Goal: Task Accomplishment & Management: Complete application form

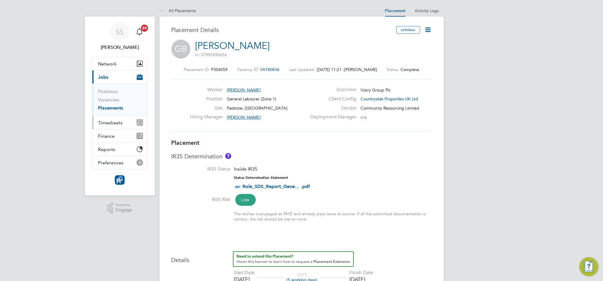
click at [113, 121] on span "Timesheets" at bounding box center [110, 123] width 25 height 6
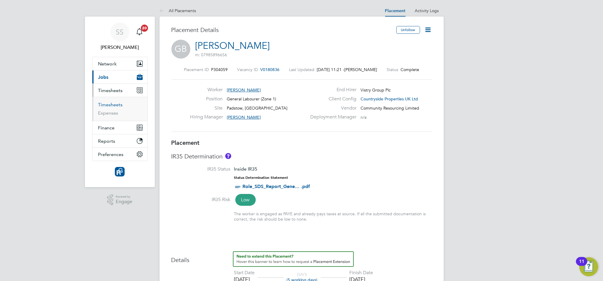
click at [112, 104] on link "Timesheets" at bounding box center [110, 105] width 25 height 6
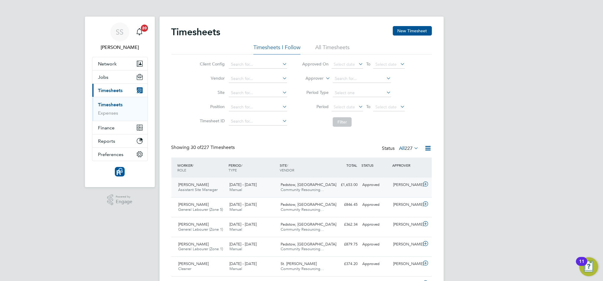
click at [304, 190] on span "Community Resourcing…" at bounding box center [303, 189] width 44 height 5
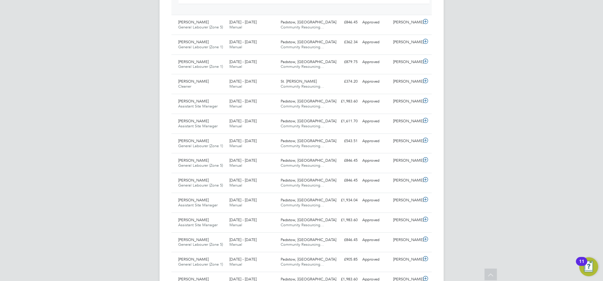
click at [526, 78] on div "SS [PERSON_NAME] Notifications 20 Applications: Network Team Members Businesses…" at bounding box center [301, 195] width 603 height 864
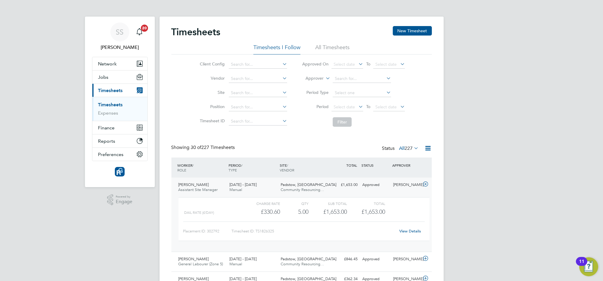
click at [107, 104] on link "Timesheets" at bounding box center [110, 105] width 25 height 6
click at [114, 75] on button "Jobs" at bounding box center [119, 76] width 55 height 13
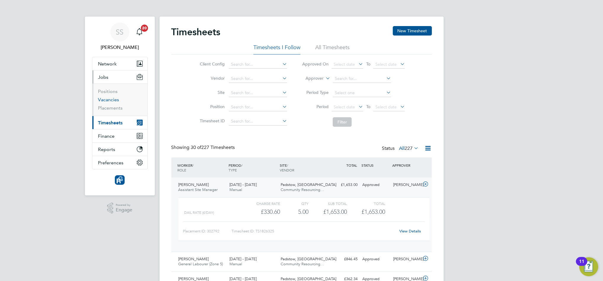
click at [110, 101] on link "Vacancies" at bounding box center [108, 100] width 21 height 6
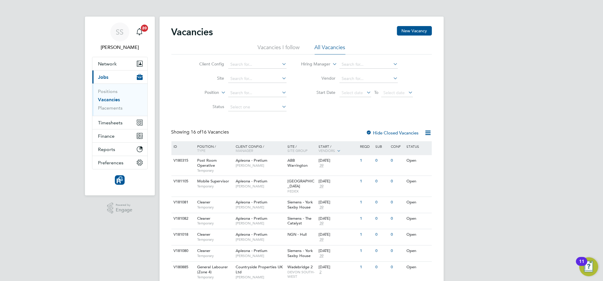
click at [448, 140] on div "SS [PERSON_NAME] Notifications 20 Applications: Network Team Members Businesses…" at bounding box center [301, 274] width 603 height 548
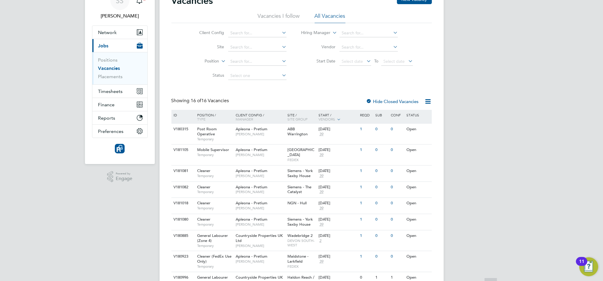
scroll to position [47, 0]
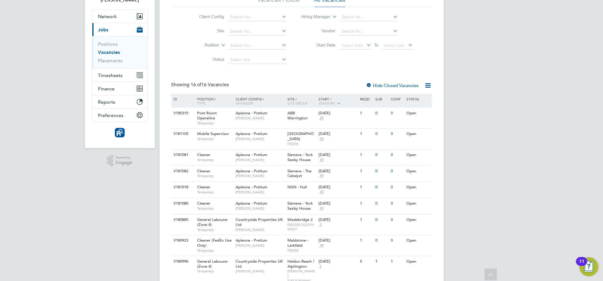
click at [511, 189] on div "SS [PERSON_NAME] Notifications 20 Applications: Network Team Members Businesses…" at bounding box center [301, 227] width 603 height 548
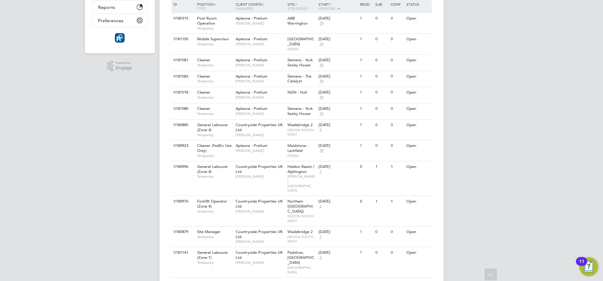
click at [511, 189] on div "SS [PERSON_NAME] Notifications 20 Applications: Network Team Members Businesses…" at bounding box center [301, 132] width 603 height 548
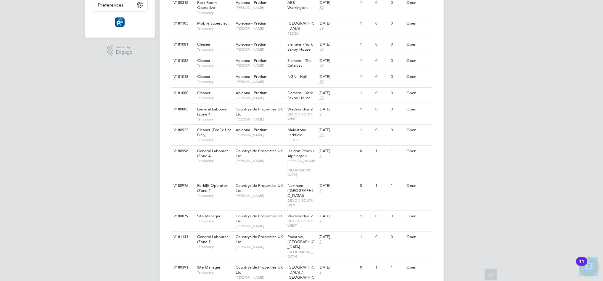
click at [511, 189] on div "SS [PERSON_NAME] Notifications 20 Applications: Network Team Members Businesses…" at bounding box center [301, 116] width 603 height 548
click at [421, 234] on icon at bounding box center [423, 237] width 6 height 7
click at [257, 234] on span "Countryside Properties UK Ltd" at bounding box center [259, 239] width 47 height 10
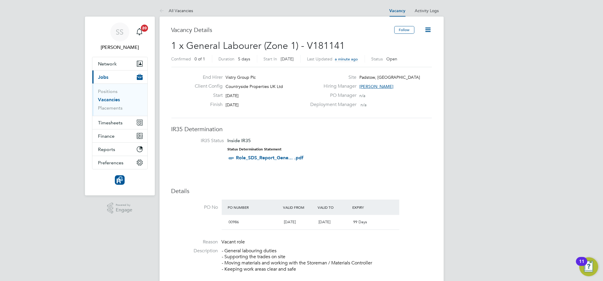
click at [354, 154] on li "IR35 Status Inside IR35 Status Determination Statement Role_SDS_Report_Gene... …" at bounding box center [301, 151] width 249 height 26
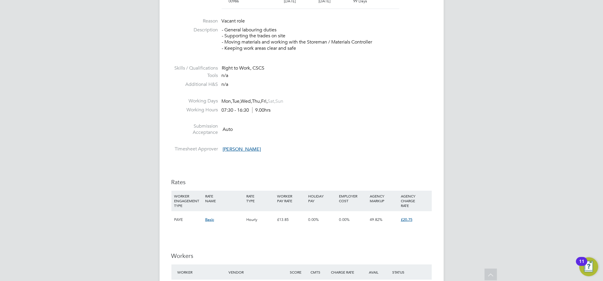
scroll to position [284, 0]
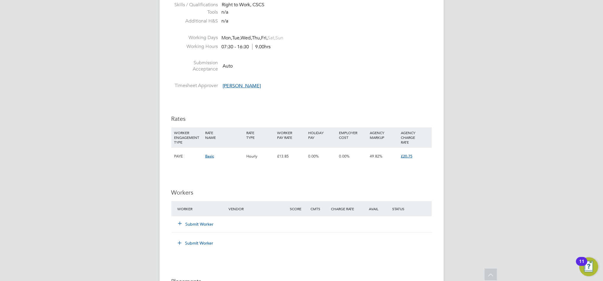
click at [199, 225] on button "Submit Worker" at bounding box center [196, 224] width 36 height 6
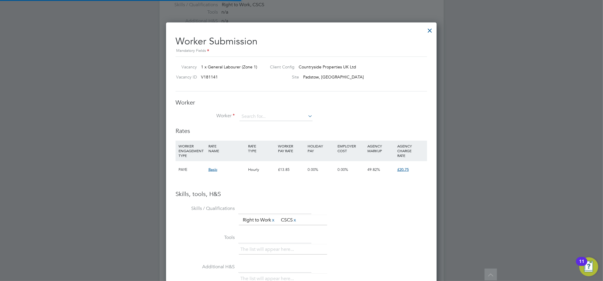
scroll to position [374, 271]
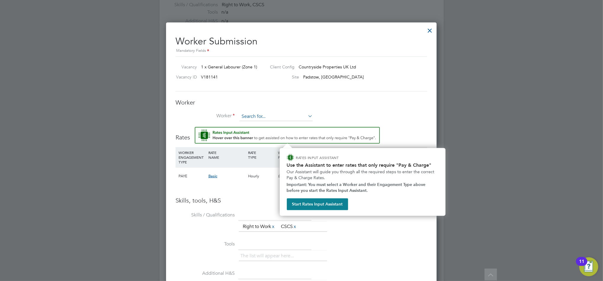
click at [242, 116] on input at bounding box center [275, 116] width 73 height 9
click at [261, 127] on li "Gur vinder Bhaker (4455544)" at bounding box center [276, 125] width 74 height 8
type input "Gurvinder Bhaker (4455544)"
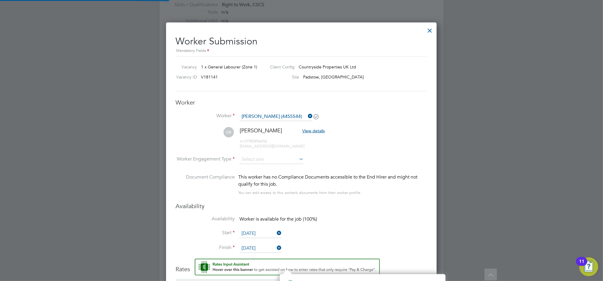
scroll to position [513, 271]
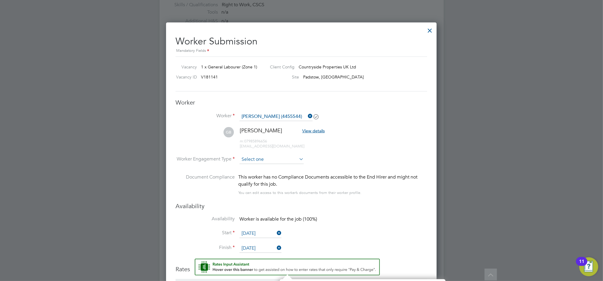
click at [284, 156] on input at bounding box center [271, 159] width 64 height 9
click at [267, 166] on li "Contract" at bounding box center [271, 168] width 65 height 8
type input "Contract"
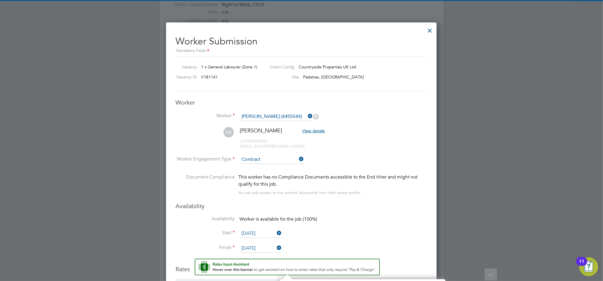
click at [344, 153] on li "GB Gurvinder Bhaker View details m: 07985896656 ghur@gmail.com" at bounding box center [302, 141] width 252 height 28
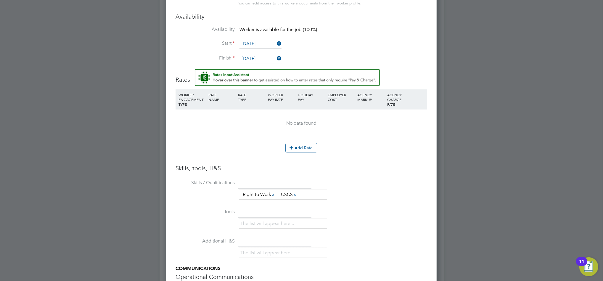
click at [392, 56] on li "Finish 19 Sep 2025" at bounding box center [302, 61] width 252 height 15
click at [300, 146] on button "Add Rate" at bounding box center [301, 147] width 32 height 9
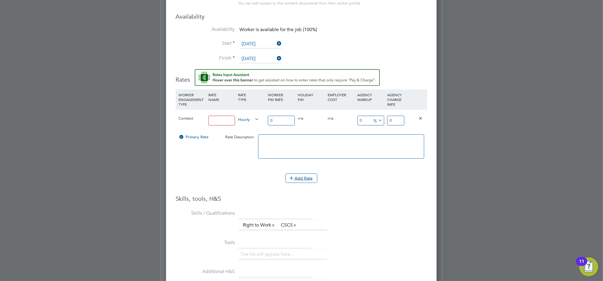
click at [225, 120] on input at bounding box center [221, 121] width 27 height 10
type input "rate"
click at [282, 119] on input "0" at bounding box center [281, 121] width 27 height 10
type input "1"
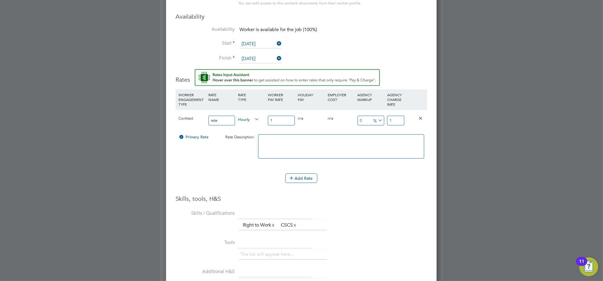
type input "17"
click at [369, 121] on input "0" at bounding box center [371, 121] width 27 height 10
type input "1"
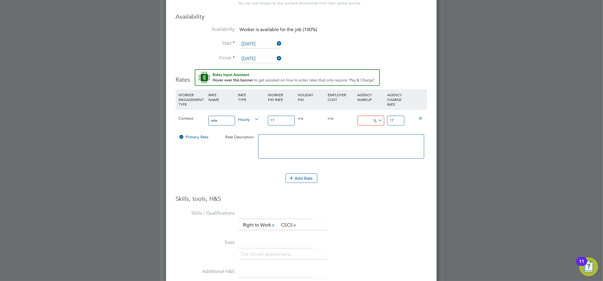
type input "17.17"
type input "1"
click at [365, 117] on input "1" at bounding box center [371, 121] width 27 height 10
type input "15"
type input "19.55"
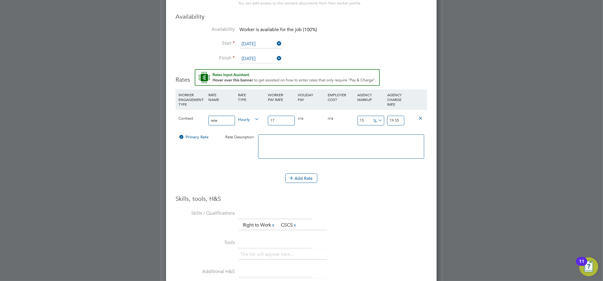
type input "15"
click at [339, 122] on div "0 n/a" at bounding box center [341, 118] width 30 height 17
click at [368, 223] on div "The list will appear here... Right to Work x CSCS x" at bounding box center [333, 226] width 188 height 12
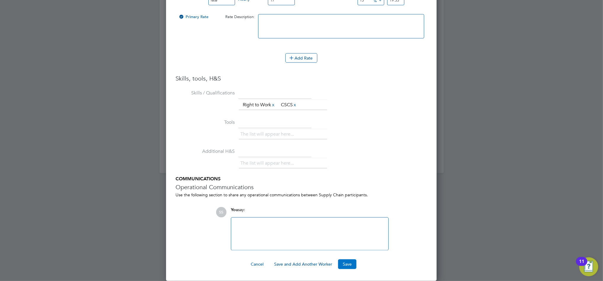
click at [343, 268] on button "Save" at bounding box center [347, 263] width 18 height 9
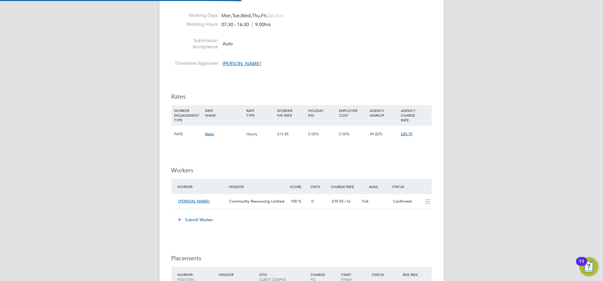
scroll to position [10, 62]
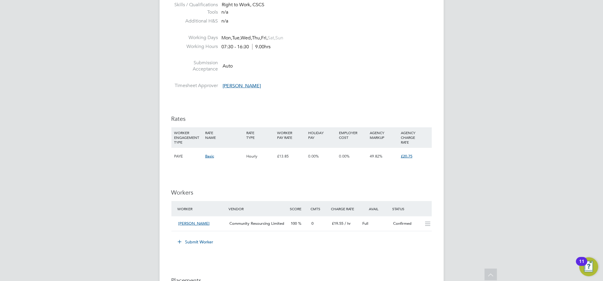
click at [397, 80] on li at bounding box center [301, 79] width 260 height 8
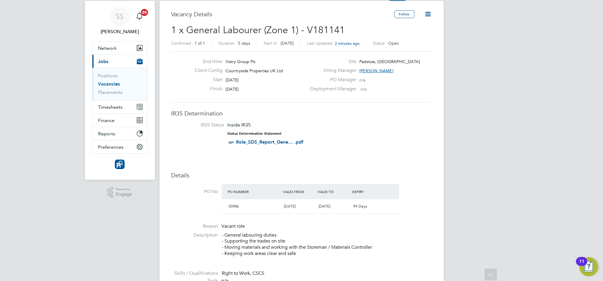
scroll to position [0, 0]
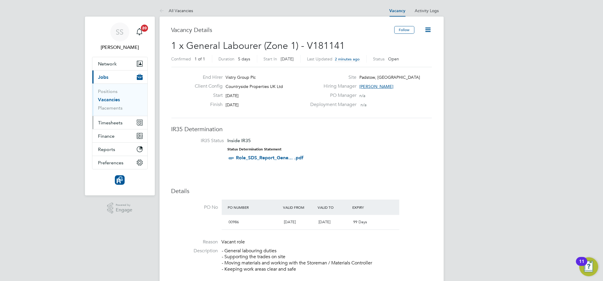
click at [105, 124] on span "Timesheets" at bounding box center [110, 123] width 25 height 6
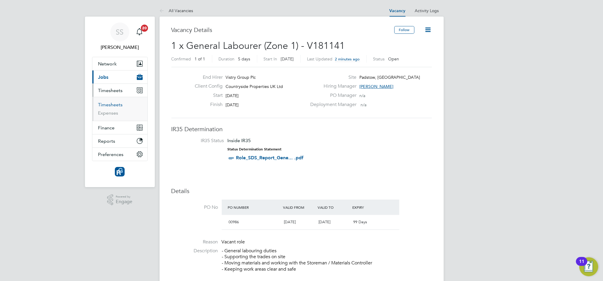
click at [111, 105] on link "Timesheets" at bounding box center [110, 105] width 25 height 6
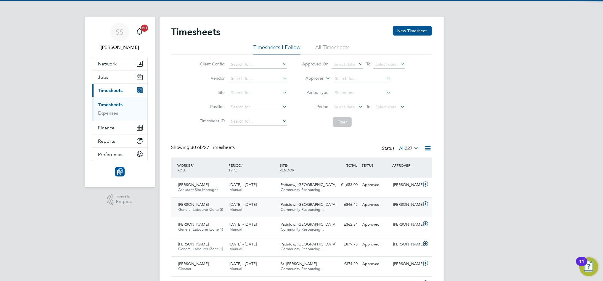
scroll to position [15, 51]
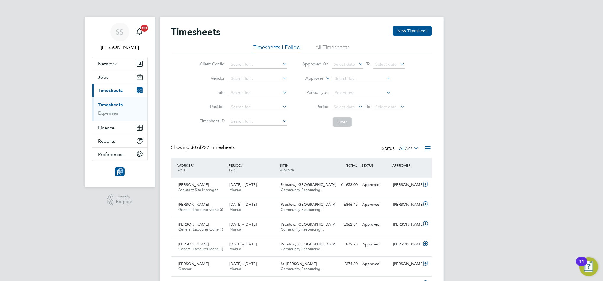
click at [121, 77] on button "Jobs" at bounding box center [119, 76] width 55 height 13
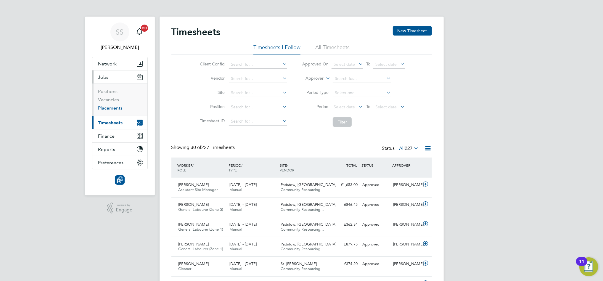
click at [109, 107] on link "Placements" at bounding box center [110, 108] width 25 height 6
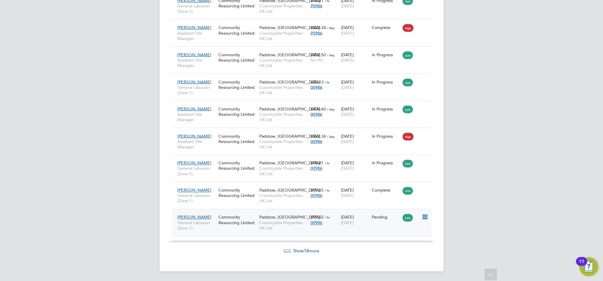
click at [424, 216] on icon at bounding box center [424, 217] width 6 height 7
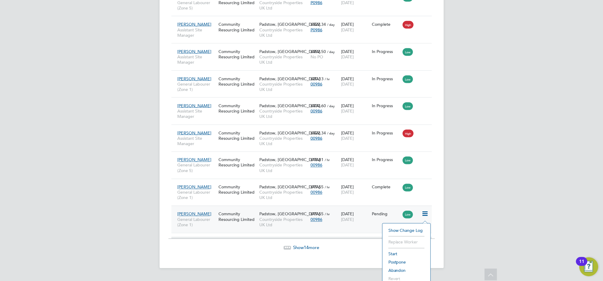
click at [394, 255] on li "Start" at bounding box center [406, 254] width 42 height 8
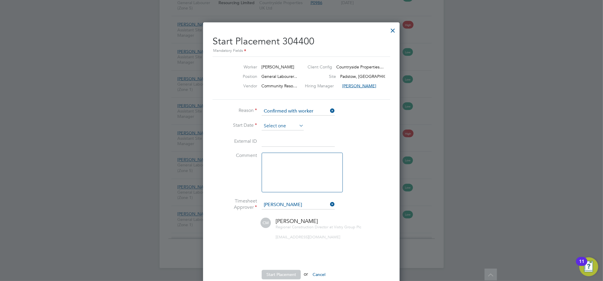
click at [286, 125] on input at bounding box center [283, 126] width 42 height 9
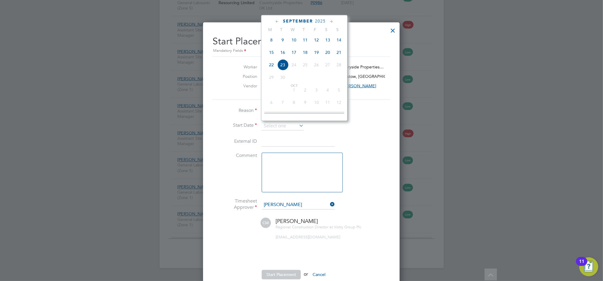
click at [271, 56] on span "15" at bounding box center [271, 52] width 11 height 11
type input "[DATE]"
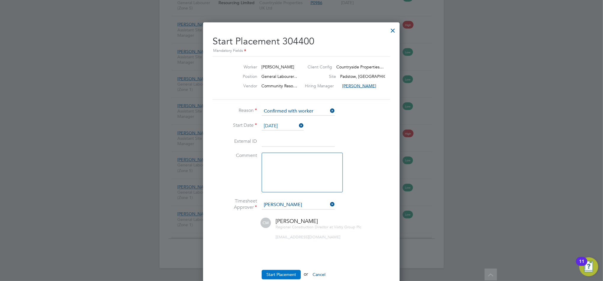
click at [286, 274] on button "Start Placement" at bounding box center [281, 274] width 39 height 9
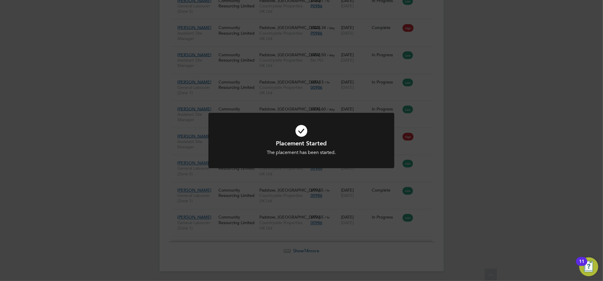
click at [299, 124] on icon at bounding box center [301, 130] width 154 height 23
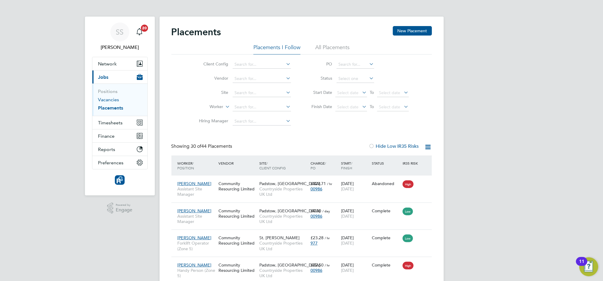
click at [110, 99] on link "Vacancies" at bounding box center [108, 100] width 21 height 6
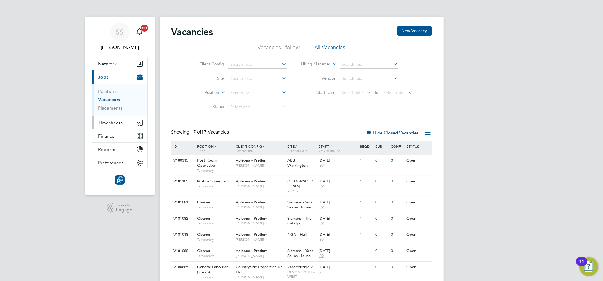
click at [125, 122] on button "Timesheets" at bounding box center [119, 122] width 55 height 13
click at [112, 122] on span "Timesheets" at bounding box center [110, 123] width 25 height 6
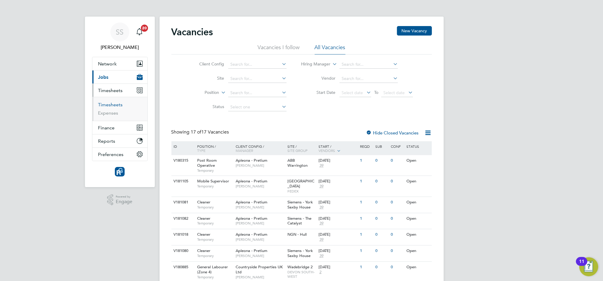
click at [106, 104] on link "Timesheets" at bounding box center [110, 105] width 25 height 6
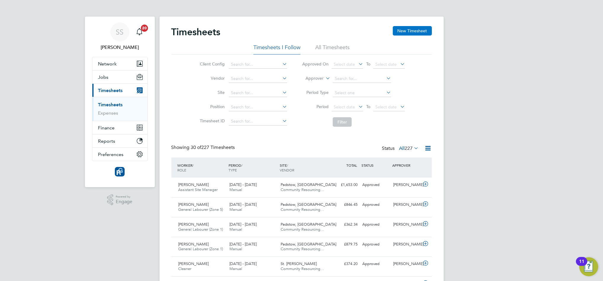
click at [400, 31] on button "New Timesheet" at bounding box center [412, 30] width 39 height 9
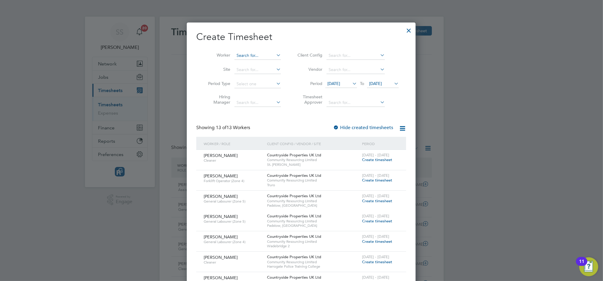
click at [263, 56] on input at bounding box center [257, 55] width 46 height 8
click at [261, 70] on li "[PERSON_NAME]" at bounding box center [257, 72] width 47 height 8
type input "[PERSON_NAME]"
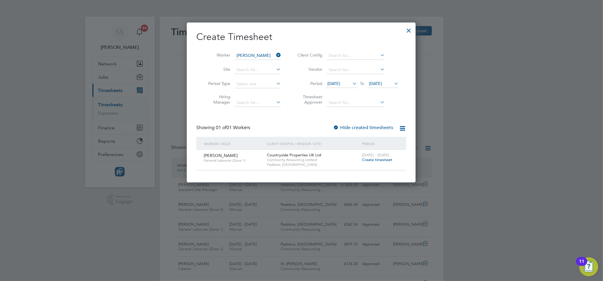
click at [375, 160] on span "Create timesheet" at bounding box center [377, 159] width 30 height 5
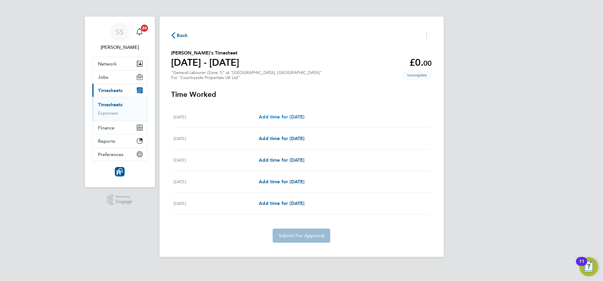
click at [300, 116] on span "Add time for Mon 15 Sep" at bounding box center [282, 117] width 46 height 6
select select "30"
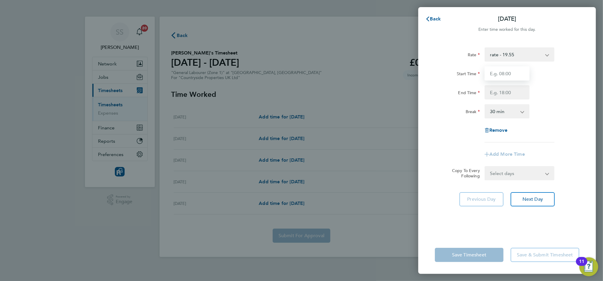
click at [503, 76] on input "Start Time" at bounding box center [506, 73] width 45 height 14
type input "07:30"
click at [504, 94] on input "End Time" at bounding box center [506, 92] width 45 height 14
type input "16:30"
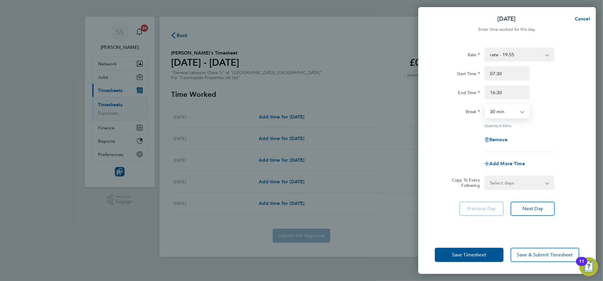
click at [506, 108] on select "0 min 15 min 30 min 45 min 60 min 75 min 90 min" at bounding box center [503, 111] width 37 height 13
select select "0"
click at [485, 105] on select "0 min 15 min 30 min 45 min 60 min 75 min 90 min" at bounding box center [503, 111] width 37 height 13
click at [514, 184] on select "Select days Day Tuesday Wednesday Thursday Friday" at bounding box center [516, 182] width 62 height 13
select select "TUE"
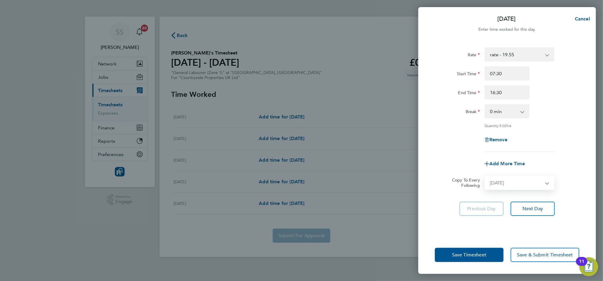
click at [485, 176] on select "Select days Day Tuesday Wednesday Thursday Friday" at bounding box center [516, 182] width 62 height 13
select select "2025-09-19"
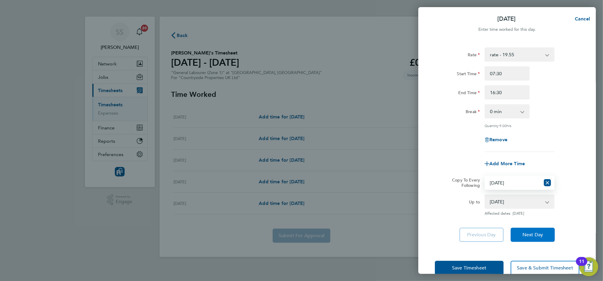
click at [533, 234] on span "Next Day" at bounding box center [532, 235] width 20 height 6
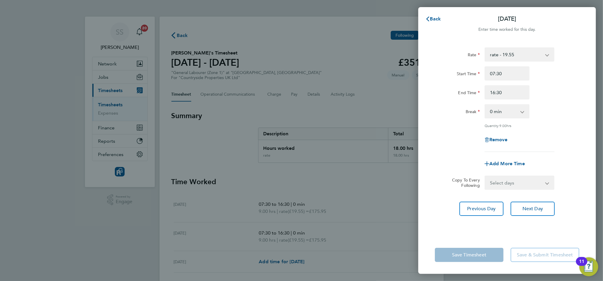
click at [523, 183] on select "Select days Day Wednesday Thursday Friday" at bounding box center [516, 182] width 62 height 13
select select "WED"
click at [485, 176] on select "Select days Day Wednesday Thursday Friday" at bounding box center [516, 182] width 62 height 13
select select "2025-09-19"
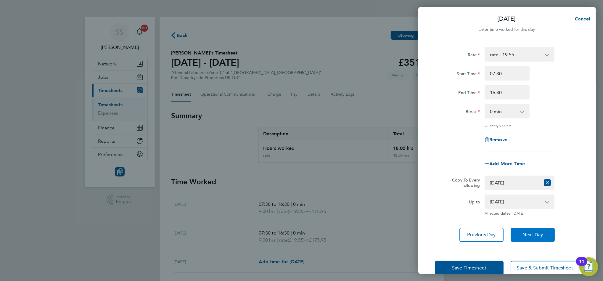
click at [534, 234] on span "Next Day" at bounding box center [532, 235] width 20 height 6
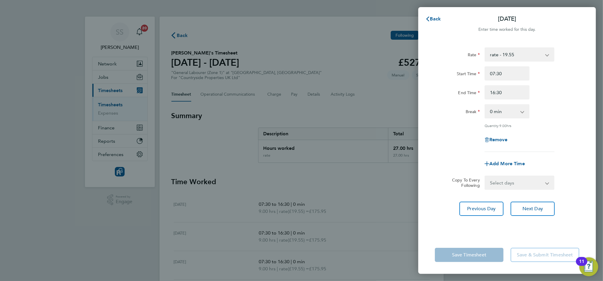
click at [507, 182] on select "Select days Day Thursday Friday" at bounding box center [516, 182] width 62 height 13
select select "THU"
click at [485, 176] on select "Select days Day Thursday Friday" at bounding box center [516, 182] width 62 height 13
select select "2025-09-19"
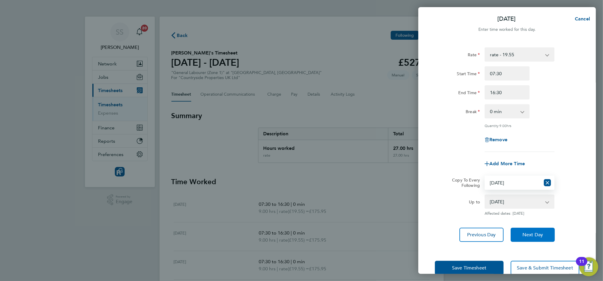
click at [543, 239] on button "Next Day" at bounding box center [533, 235] width 44 height 14
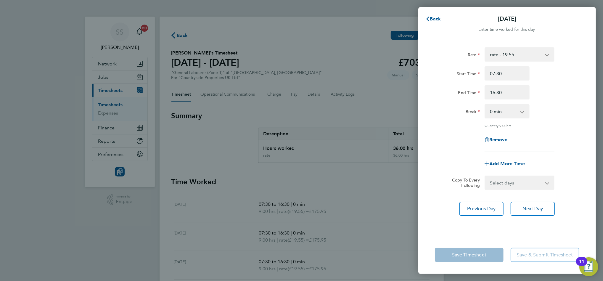
click at [506, 178] on select "Select days Friday" at bounding box center [516, 182] width 62 height 13
select select "FRI"
click at [485, 176] on select "Select days Friday" at bounding box center [516, 182] width 62 height 13
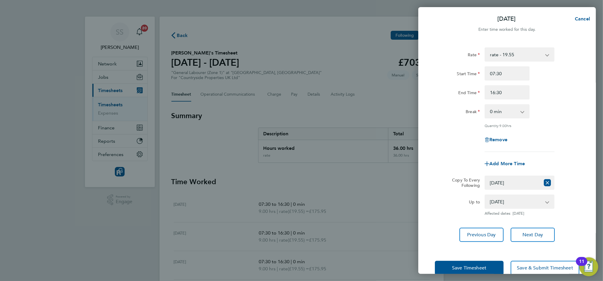
click at [573, 209] on div "Up to 19 Sep 2025 Affected dates: 19 Sep 2025" at bounding box center [506, 204] width 149 height 21
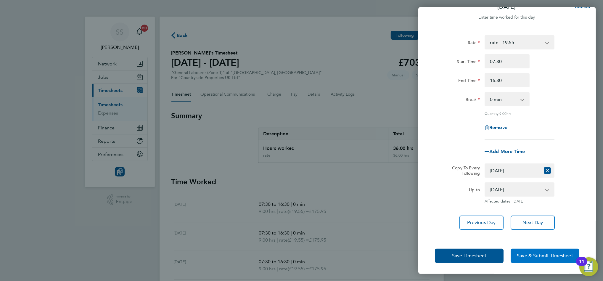
click at [525, 256] on span "Save & Submit Timesheet" at bounding box center [545, 256] width 56 height 6
